Goal: Information Seeking & Learning: Find specific fact

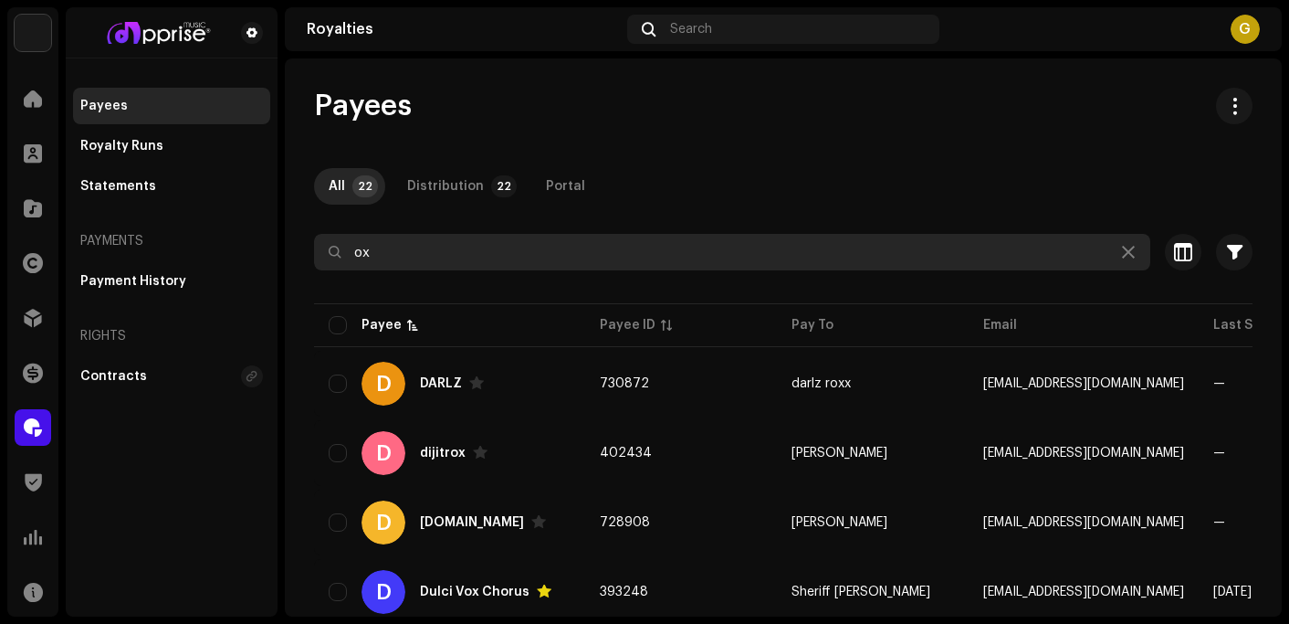
drag, startPoint x: 0, startPoint y: 0, endPoint x: 541, endPoint y: 255, distance: 598.4
click at [541, 255] on input "ox" at bounding box center [732, 252] width 836 height 37
type input "o"
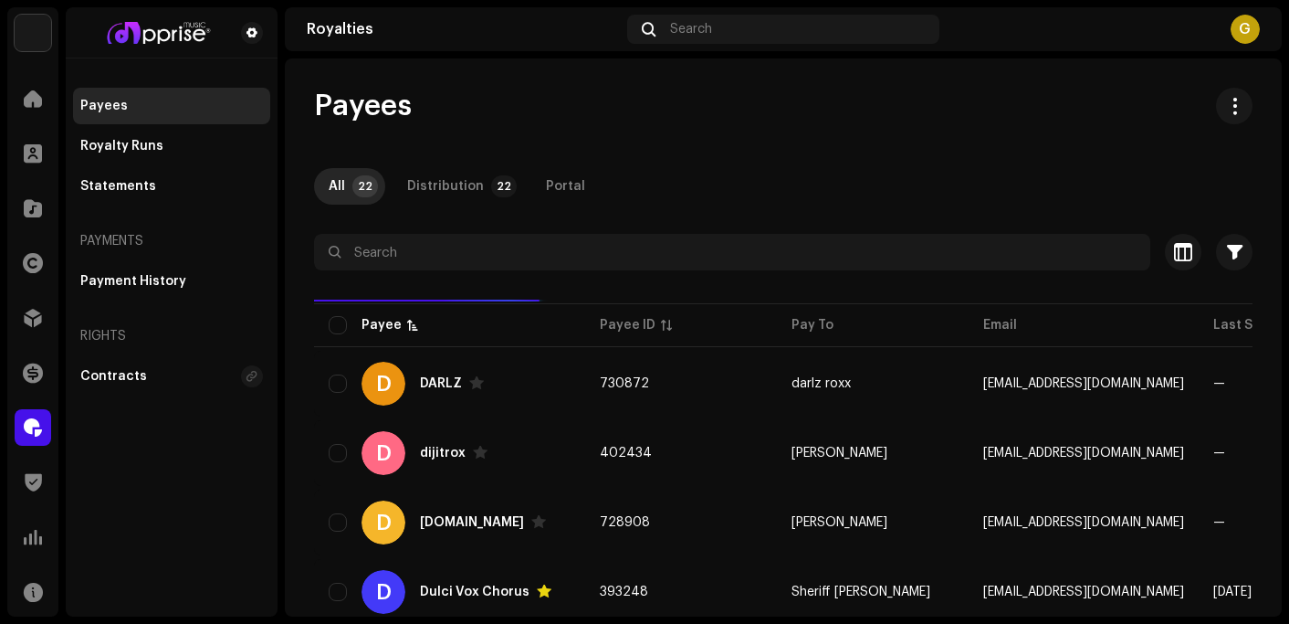
click at [905, 101] on div "Payees" at bounding box center [783, 106] width 939 height 37
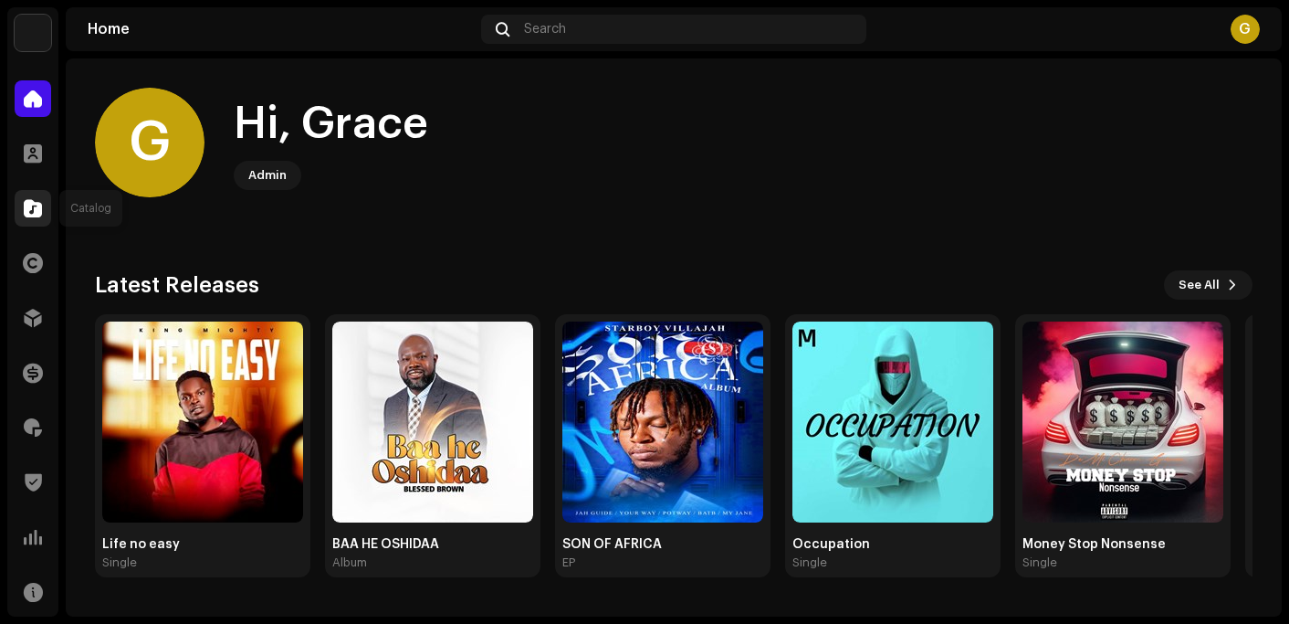
click at [46, 205] on div at bounding box center [33, 208] width 37 height 37
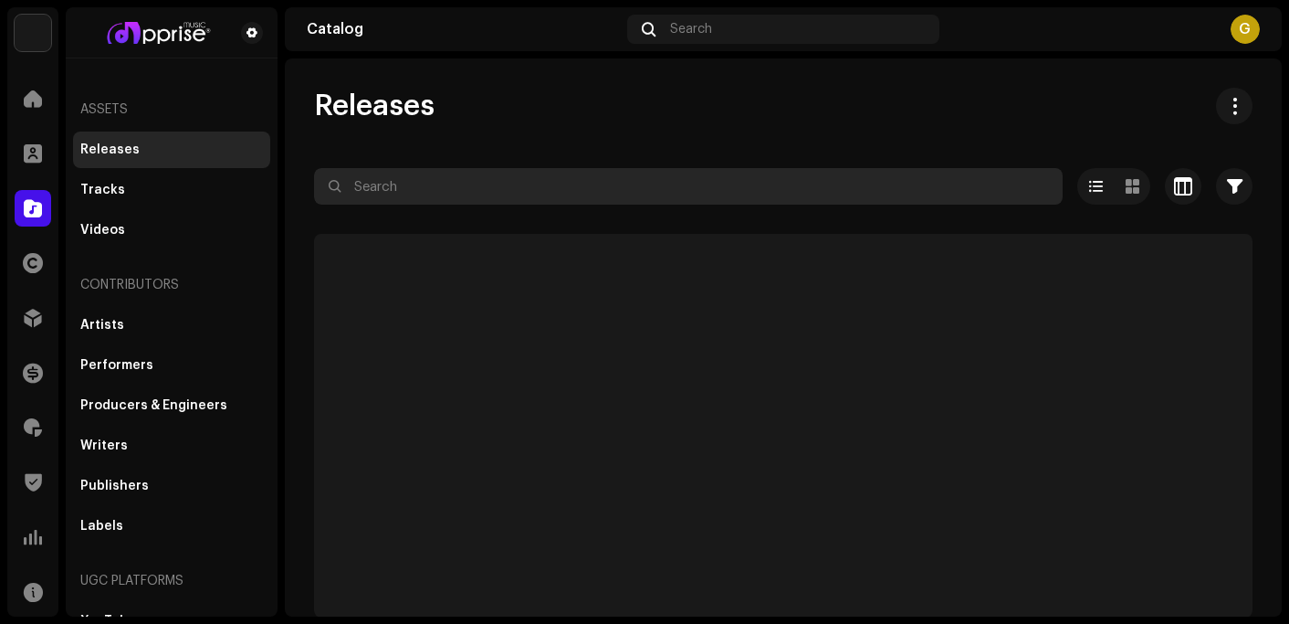
paste input "GirlO"
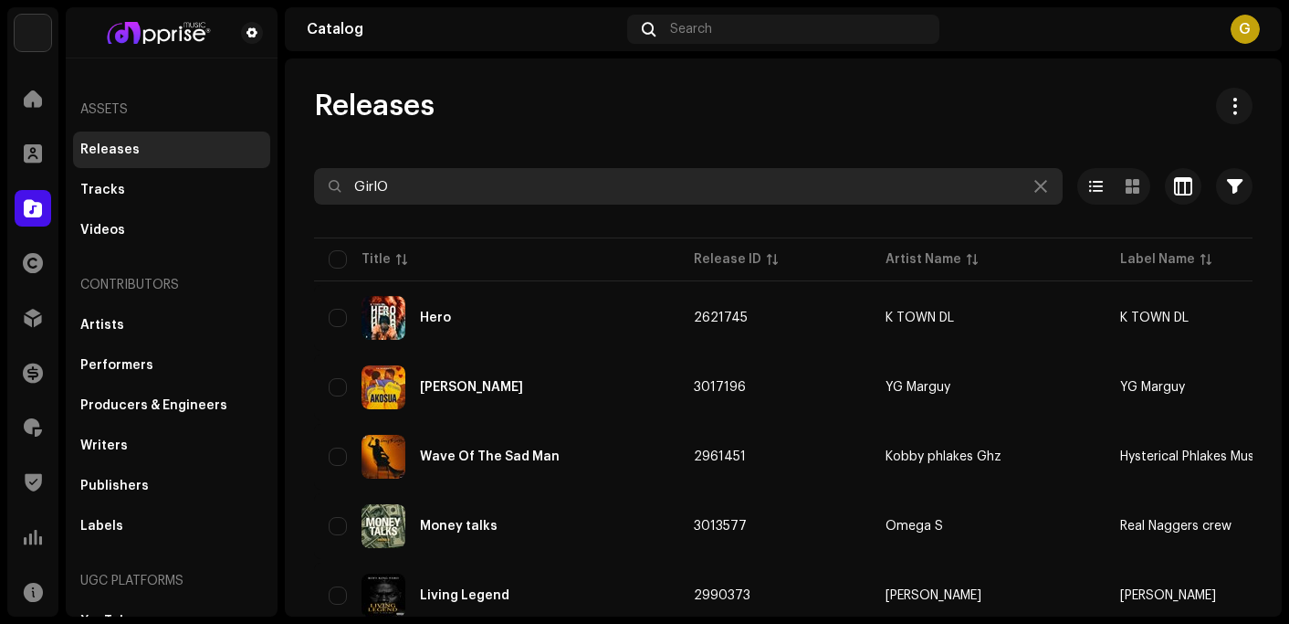
type input "GirlO"
